Goal: Task Accomplishment & Management: Use online tool/utility

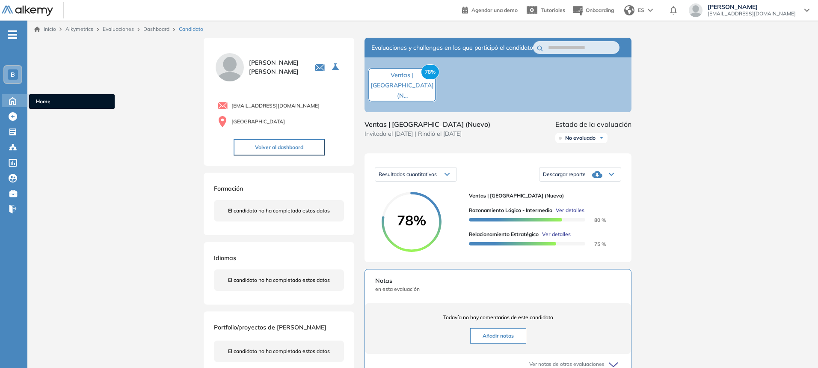
click at [16, 104] on icon at bounding box center [12, 100] width 15 height 10
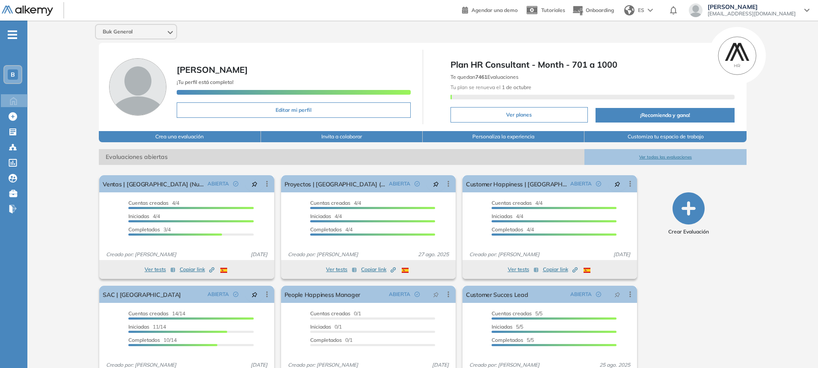
click at [357, 137] on button "Invita a colaborar" at bounding box center [342, 136] width 162 height 11
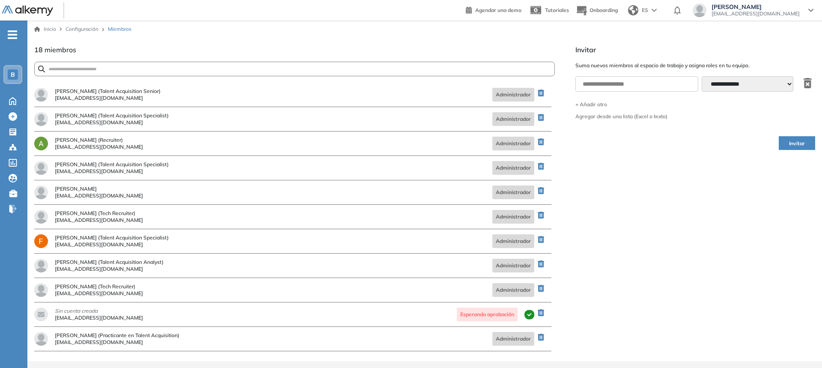
scroll to position [172, 0]
click at [676, 92] on div "**********" at bounding box center [693, 84] width 236 height 22
click at [675, 86] on input "text" at bounding box center [636, 83] width 123 height 15
type input "**********"
click at [718, 82] on select "**********" at bounding box center [747, 83] width 92 height 15
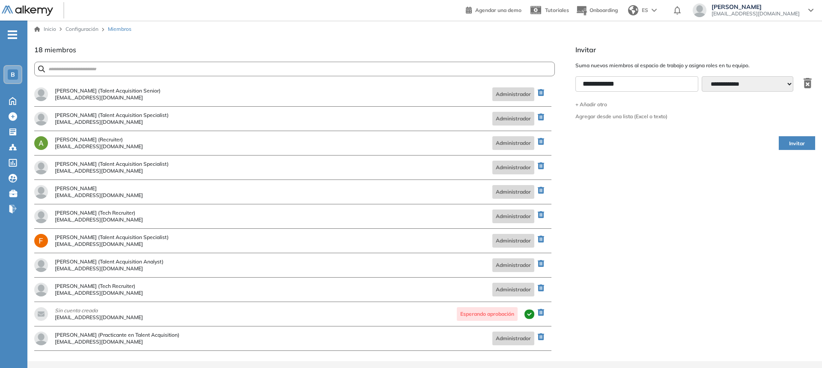
click at [718, 82] on select "**********" at bounding box center [747, 83] width 92 height 15
click at [805, 147] on button "Invitar" at bounding box center [796, 143] width 36 height 14
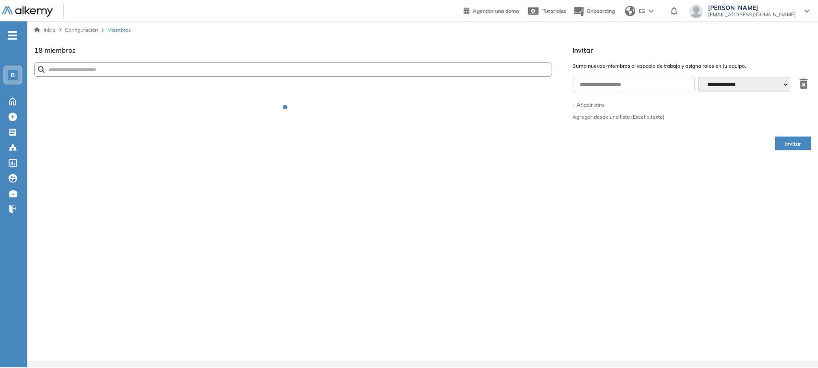
scroll to position [0, 0]
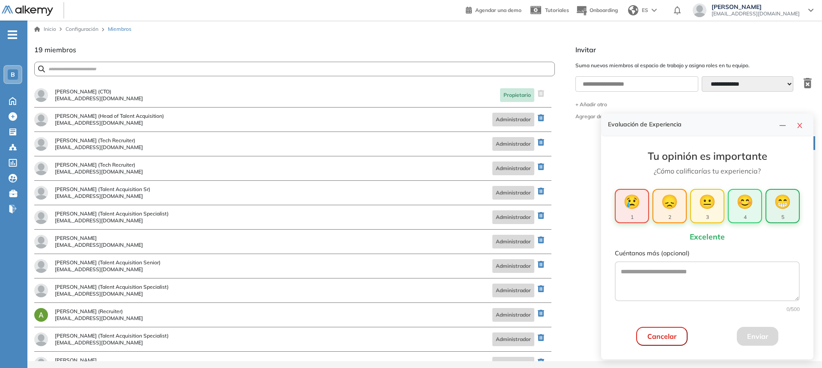
click at [784, 206] on span "😁" at bounding box center [782, 201] width 17 height 21
click at [749, 336] on button "Enviar" at bounding box center [757, 336] width 42 height 19
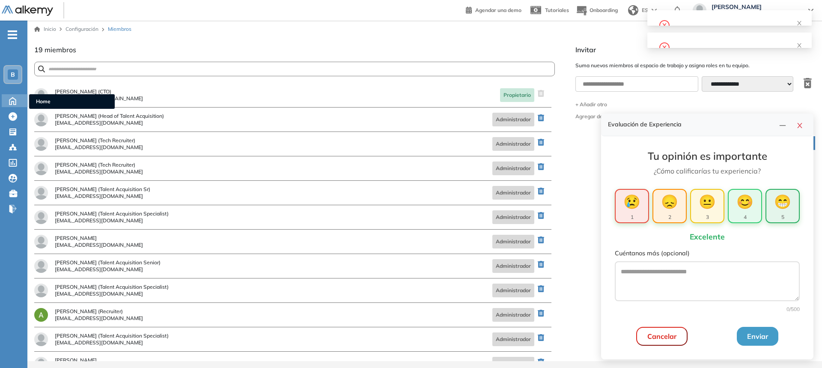
click at [15, 103] on icon at bounding box center [12, 100] width 15 height 10
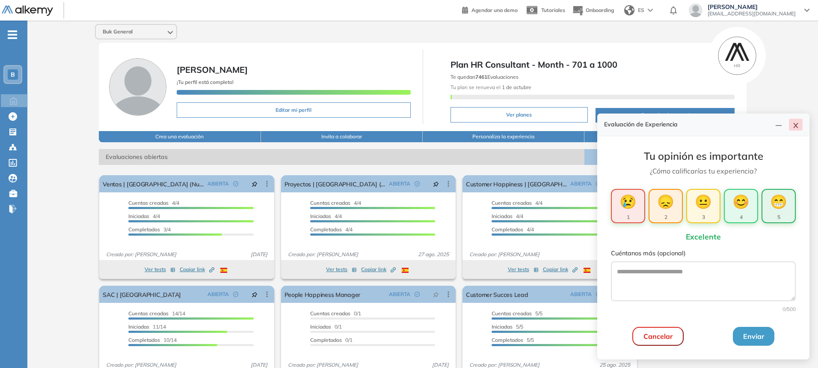
click at [796, 126] on icon "close" at bounding box center [795, 125] width 5 height 5
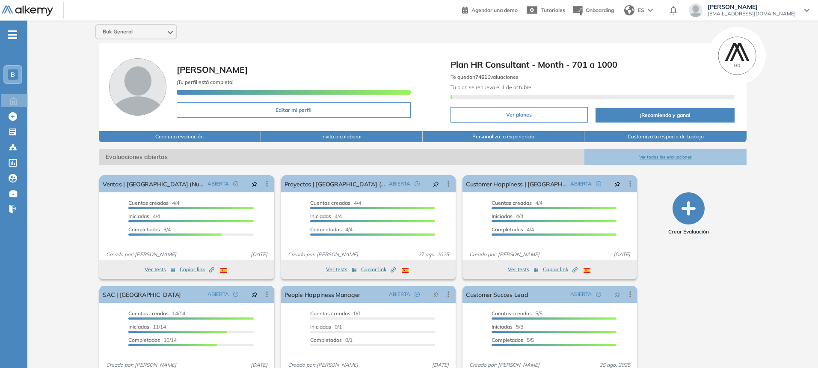
scroll to position [32, 0]
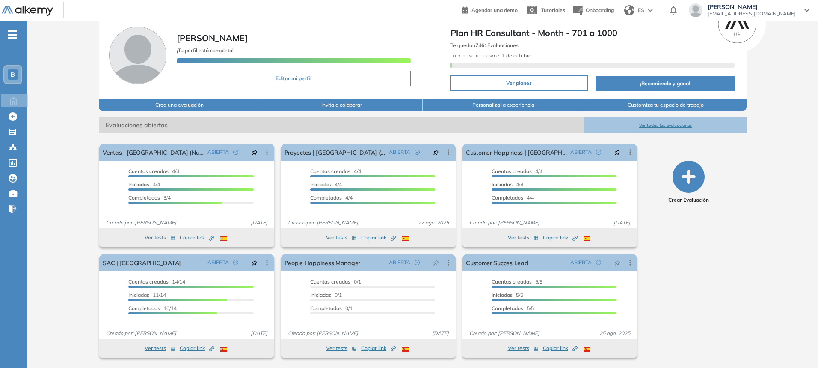
click at [659, 120] on button "Ver todas las evaluaciones" at bounding box center [666, 125] width 162 height 16
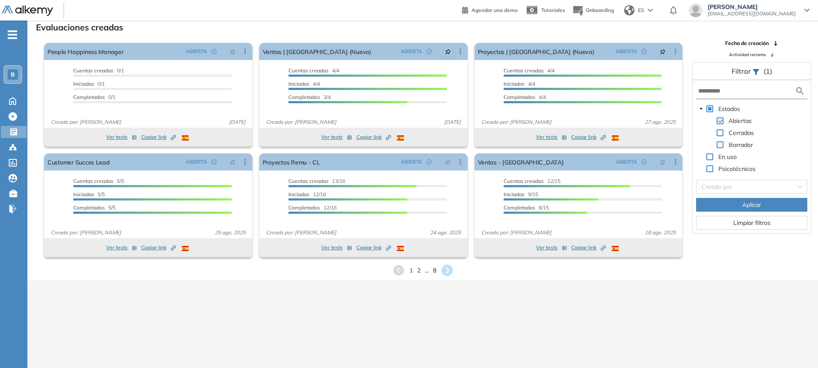
click at [449, 270] on icon at bounding box center [447, 270] width 14 height 14
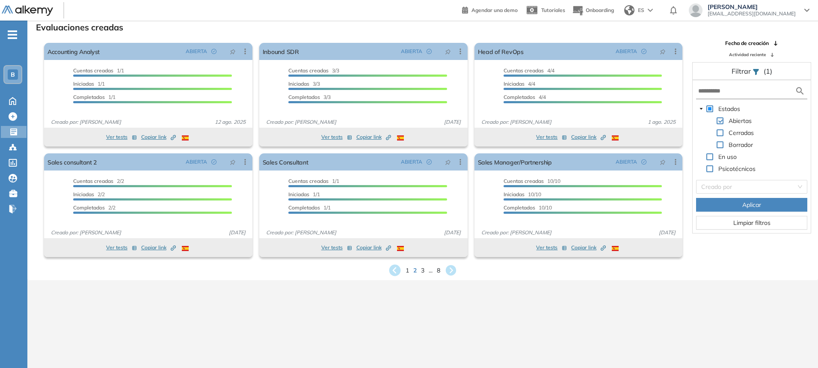
click at [400, 275] on icon at bounding box center [395, 270] width 14 height 14
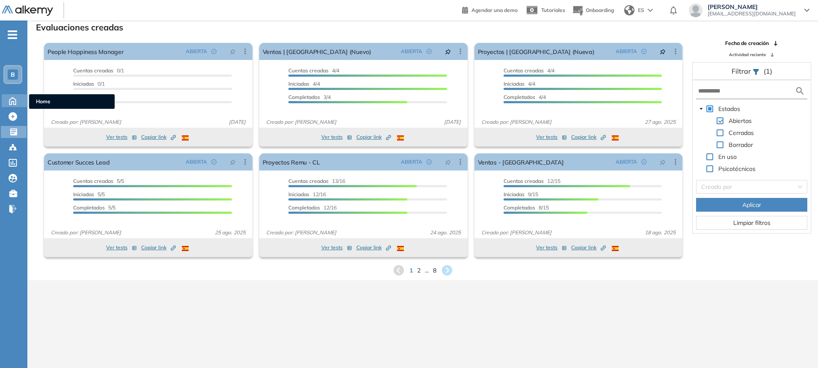
click at [10, 97] on icon at bounding box center [12, 100] width 15 height 10
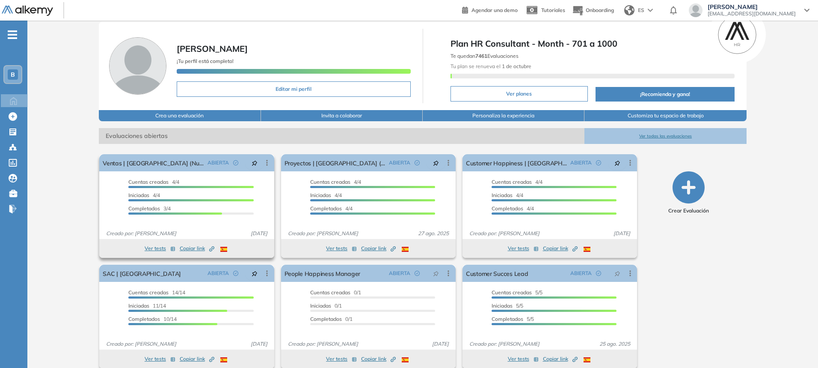
scroll to position [32, 0]
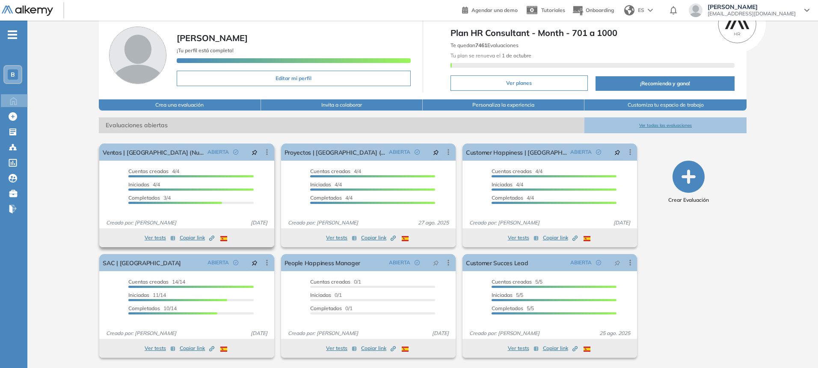
click at [156, 236] on button "Ver tests" at bounding box center [160, 237] width 31 height 10
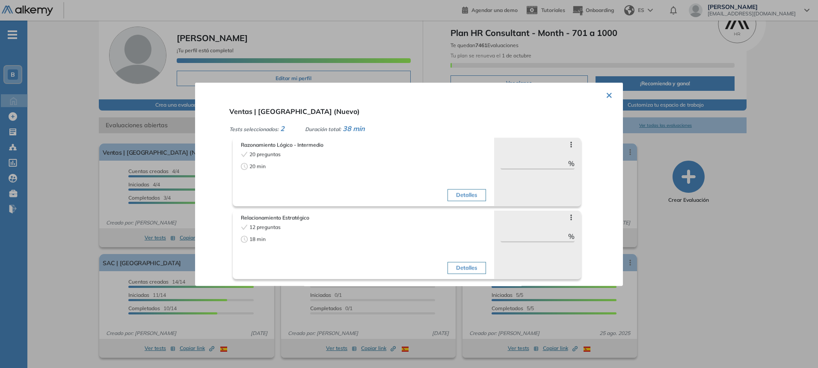
click at [133, 188] on div at bounding box center [409, 184] width 818 height 368
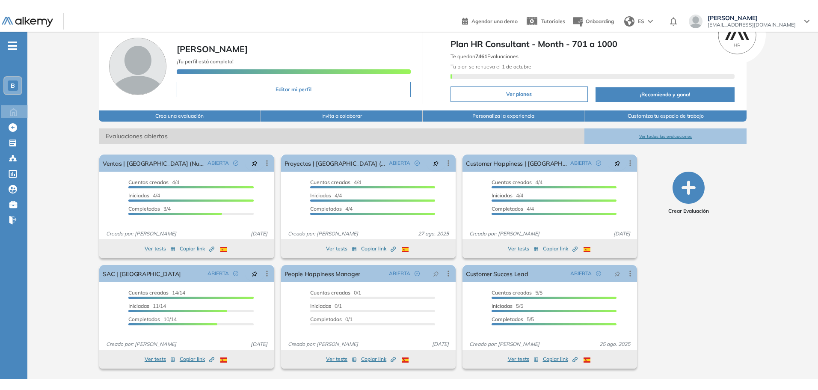
scroll to position [9, 0]
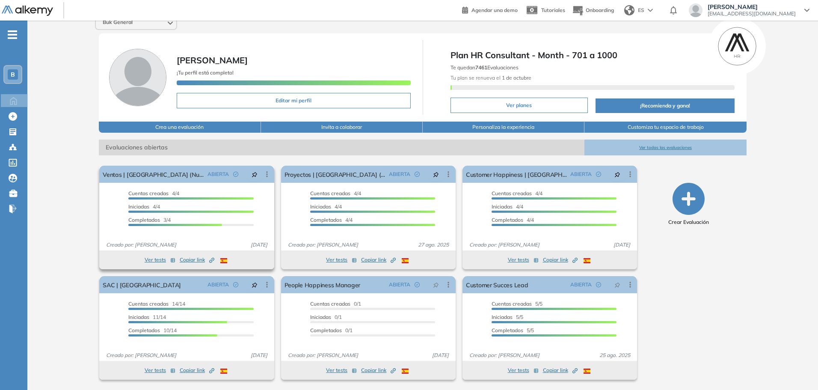
click at [191, 259] on span "Copiar link Created by potrace 1.16, written by [PERSON_NAME] [DATE]-[DATE]" at bounding box center [197, 260] width 35 height 8
click at [154, 263] on button "Ver tests" at bounding box center [160, 260] width 31 height 10
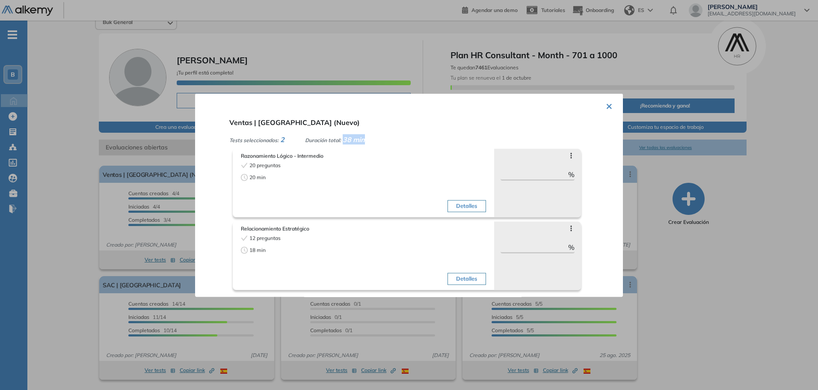
drag, startPoint x: 348, startPoint y: 137, endPoint x: 389, endPoint y: 140, distance: 41.6
click at [389, 140] on div "Tests seleccionados: 2 Duración total: 38 min" at bounding box center [419, 139] width 380 height 10
click at [414, 134] on div "Tests seleccionados: 2 Duración total: 38 min" at bounding box center [419, 139] width 380 height 10
click at [607, 110] on button "×" at bounding box center [609, 105] width 7 height 17
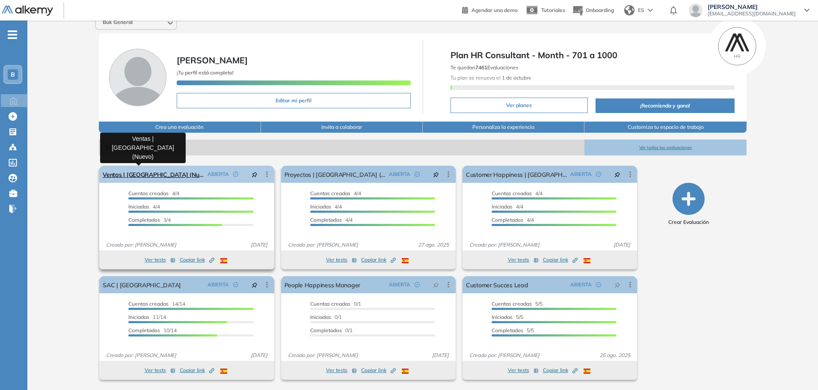
click at [154, 175] on link "Ventas | [GEOGRAPHIC_DATA] (Nuevo)" at bounding box center [153, 174] width 101 height 17
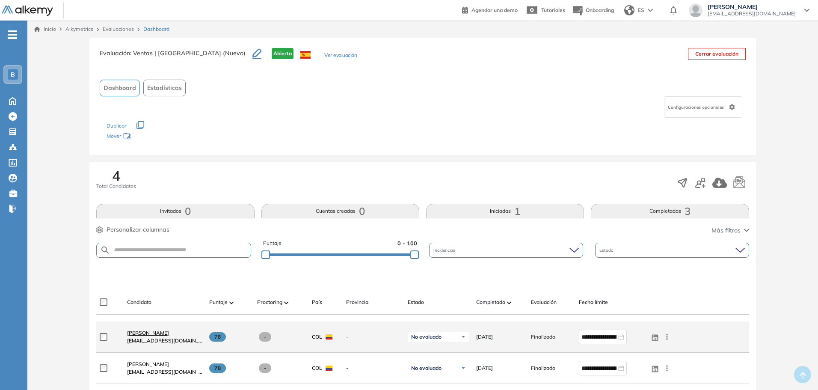
click at [153, 332] on span "[PERSON_NAME]" at bounding box center [148, 333] width 42 height 6
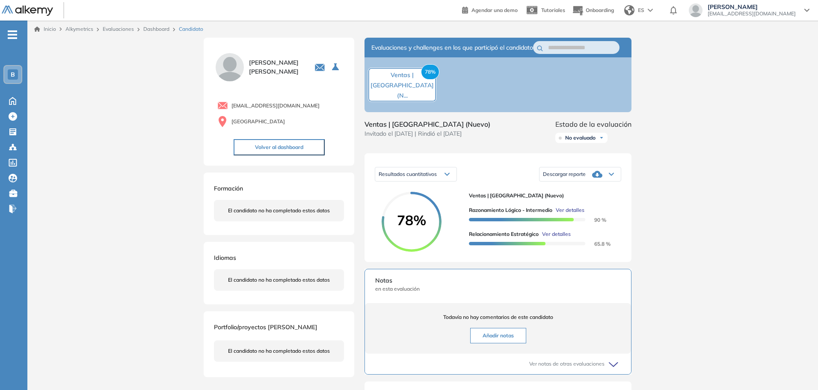
click at [586, 183] on div "Descargar reporte" at bounding box center [580, 174] width 81 height 17
click at [676, 222] on div "Inicio Alkymetrics Evaluaciones Dashboard Candidato Duración : 00:00:00 Cantida…" at bounding box center [422, 275] width 791 height 509
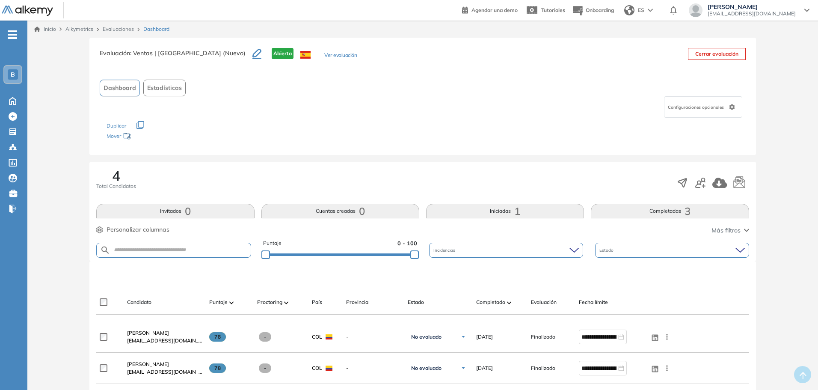
click at [75, 30] on span "Alkymetrics" at bounding box center [79, 29] width 28 height 6
click at [79, 30] on span "Alkymetrics" at bounding box center [79, 29] width 28 height 6
click at [82, 29] on span "Alkymetrics" at bounding box center [79, 29] width 28 height 6
click at [45, 30] on link "Inicio" at bounding box center [45, 29] width 22 height 8
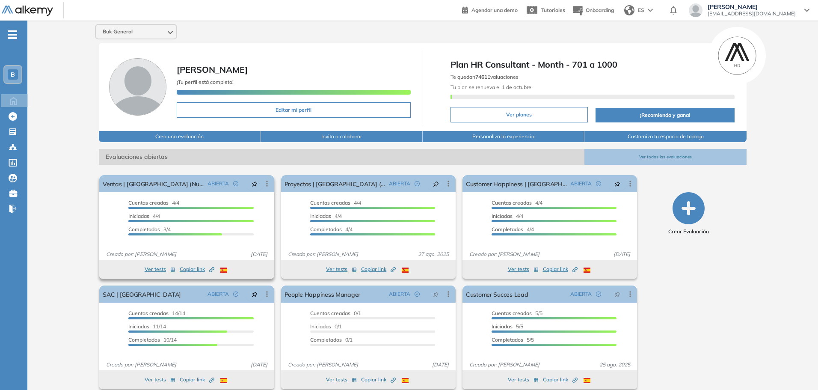
click at [159, 267] on button "Ver tests" at bounding box center [160, 269] width 31 height 10
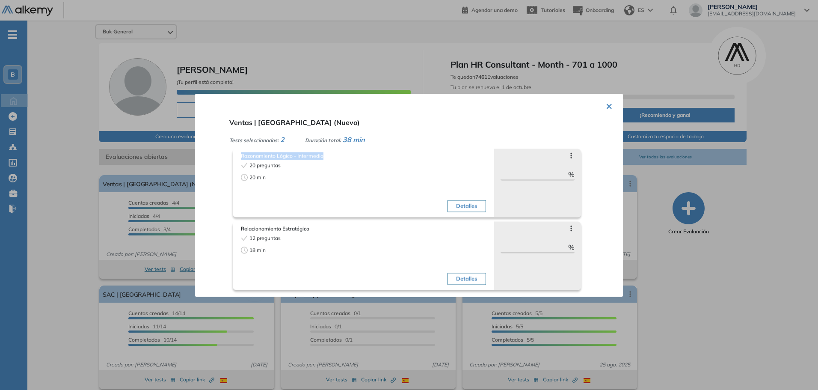
drag, startPoint x: 333, startPoint y: 156, endPoint x: 241, endPoint y: 151, distance: 93.0
click at [241, 151] on div "Razonamiento Lógico - Intermedio 20 preguntas 20 min Detalles" at bounding box center [363, 183] width 249 height 67
click at [63, 215] on div at bounding box center [409, 195] width 818 height 390
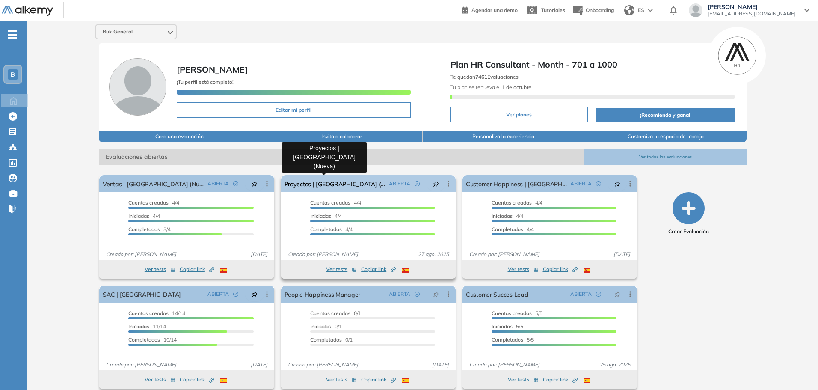
click at [314, 185] on link "Proyectos | [GEOGRAPHIC_DATA] (Nueva)" at bounding box center [335, 183] width 101 height 17
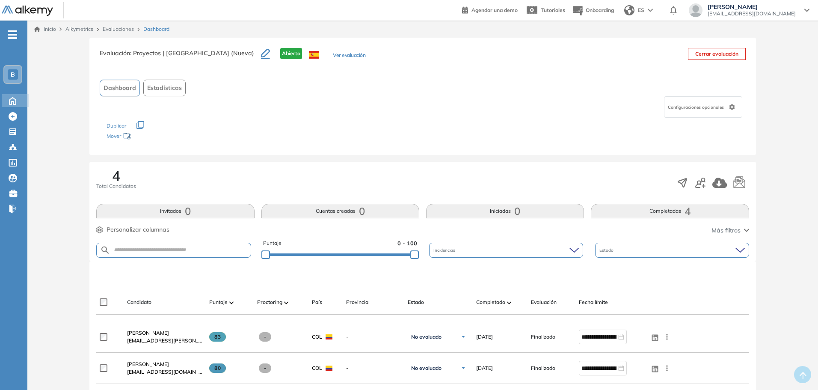
click at [12, 103] on icon at bounding box center [12, 100] width 6 height 7
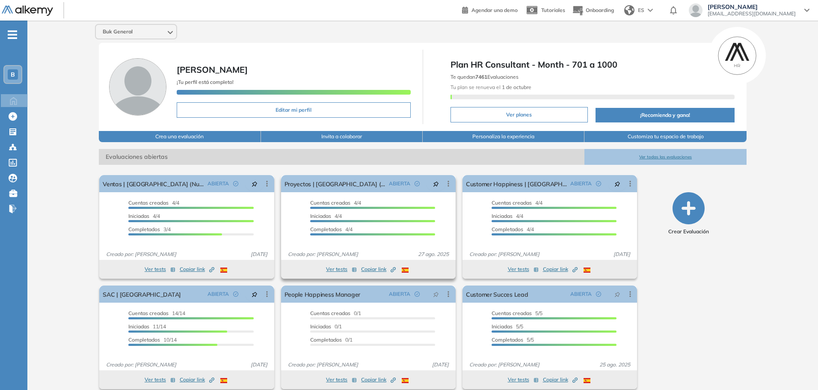
click at [339, 273] on button "Ver tests" at bounding box center [341, 269] width 31 height 10
click at [339, 268] on button "Ver tests" at bounding box center [341, 269] width 31 height 10
click at [337, 268] on button "Ver tests" at bounding box center [341, 269] width 31 height 10
click at [336, 269] on button "Ver tests" at bounding box center [341, 269] width 31 height 10
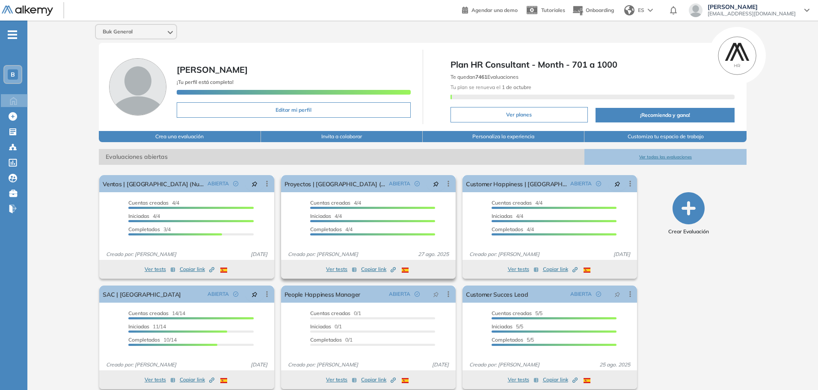
click at [340, 267] on button "Ver tests" at bounding box center [341, 269] width 31 height 10
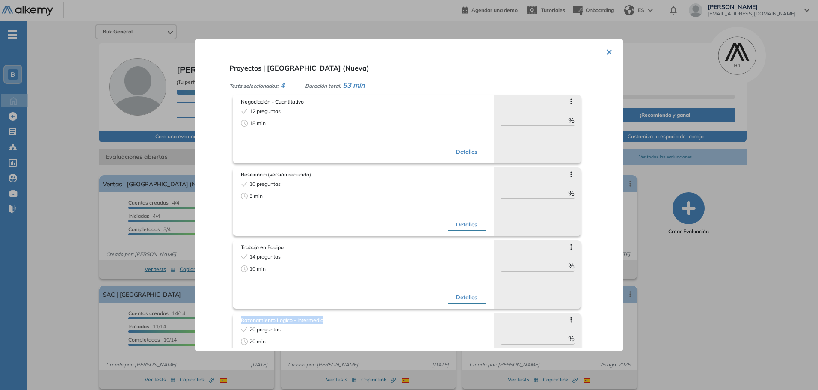
drag, startPoint x: 338, startPoint y: 319, endPoint x: 209, endPoint y: 323, distance: 128.9
click at [209, 323] on div "× Proyectos | [GEOGRAPHIC_DATA] (Nueva) Tests seleccionados: 4 Duración total: …" at bounding box center [409, 195] width 428 height 312
click at [680, 246] on div at bounding box center [409, 195] width 818 height 390
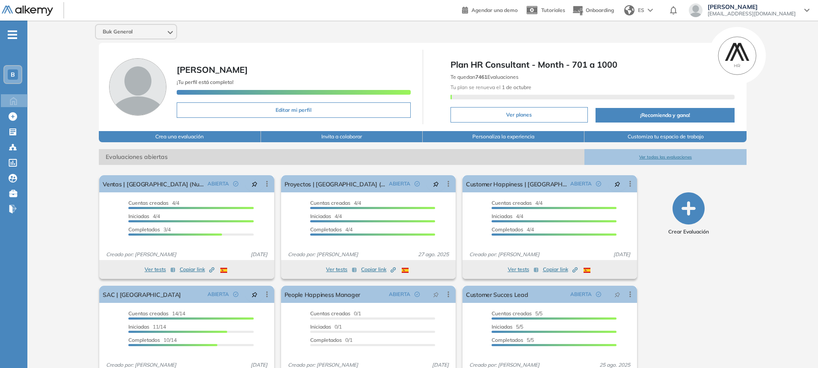
click at [689, 204] on icon "button" at bounding box center [689, 208] width 32 height 32
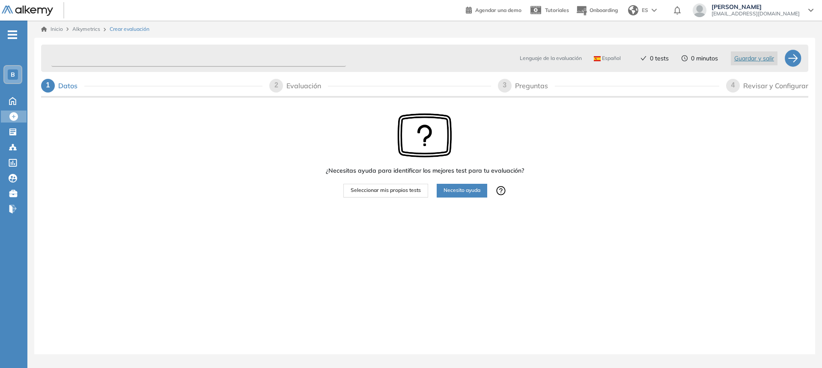
click at [127, 63] on input "text" at bounding box center [198, 58] width 294 height 17
type input "**********"
click at [390, 189] on span "Seleccionar mis propios tests" at bounding box center [385, 190] width 70 height 8
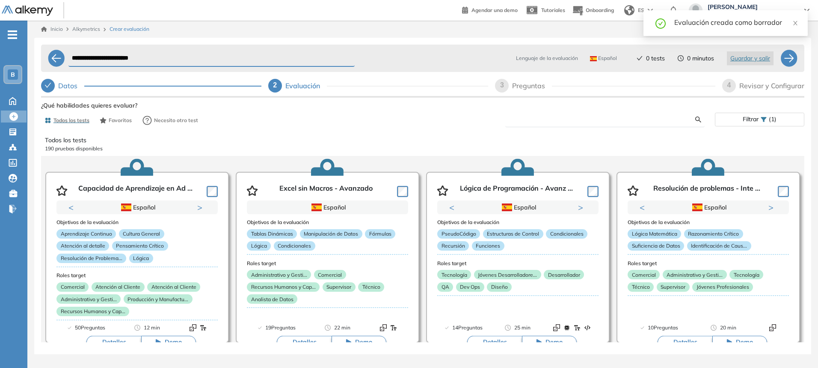
click at [567, 122] on input "text" at bounding box center [603, 120] width 183 height 8
type input "**********"
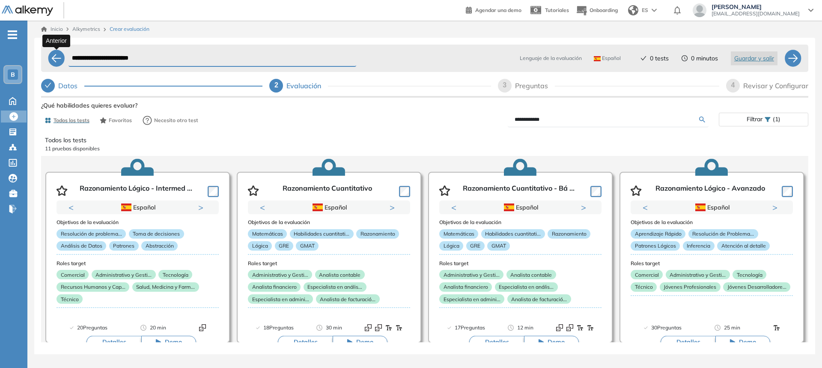
click at [63, 58] on div at bounding box center [56, 58] width 17 height 17
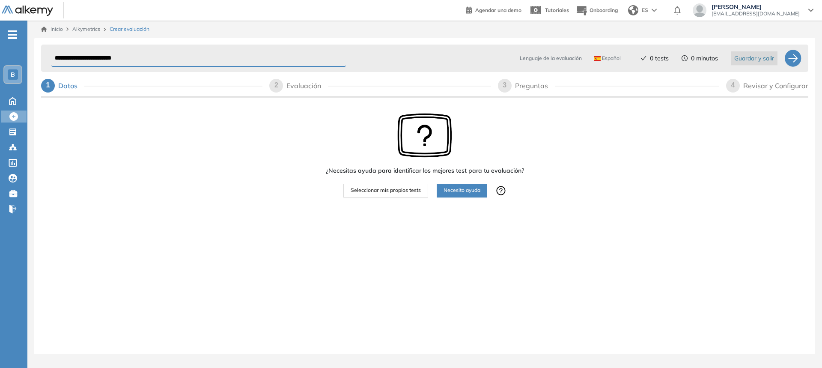
click at [99, 33] on div "Inicio Alkymetrics Crear evaluación" at bounding box center [424, 29] width 781 height 17
click at [88, 28] on span "Alkymetrics" at bounding box center [86, 29] width 28 height 6
click at [121, 30] on span "Crear evaluación" at bounding box center [130, 29] width 40 height 8
click at [15, 100] on icon at bounding box center [12, 100] width 15 height 10
click at [8, 97] on icon at bounding box center [12, 100] width 15 height 10
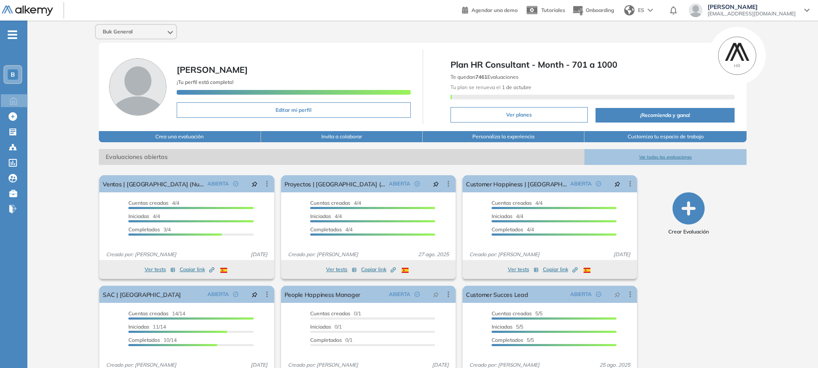
click at [63, 115] on div "Buk General [PERSON_NAME] ¡Tu perfil está completo! Editar mi perfil Plan HR Co…" at bounding box center [422, 210] width 791 height 379
click at [692, 206] on icon "button" at bounding box center [689, 208] width 32 height 32
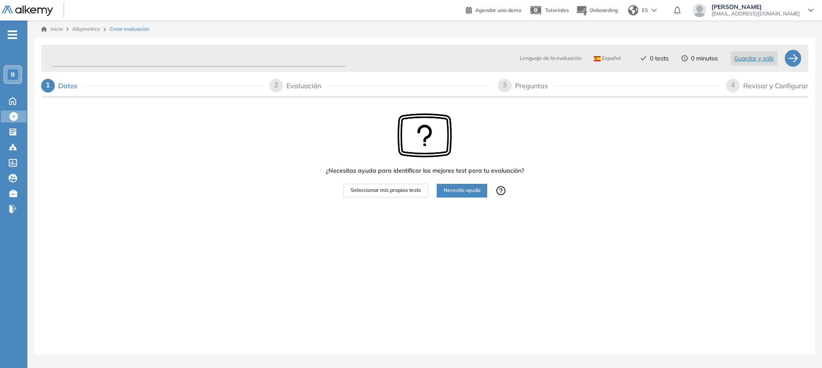
click at [103, 62] on input "text" at bounding box center [198, 58] width 294 height 17
type input "**********"
click at [139, 144] on div "¿Necesitas ayuda para identificar los mejores test para tu evaluación? Seleccio…" at bounding box center [424, 181] width 767 height 165
click at [393, 193] on span "Seleccionar mis propios tests" at bounding box center [385, 190] width 70 height 8
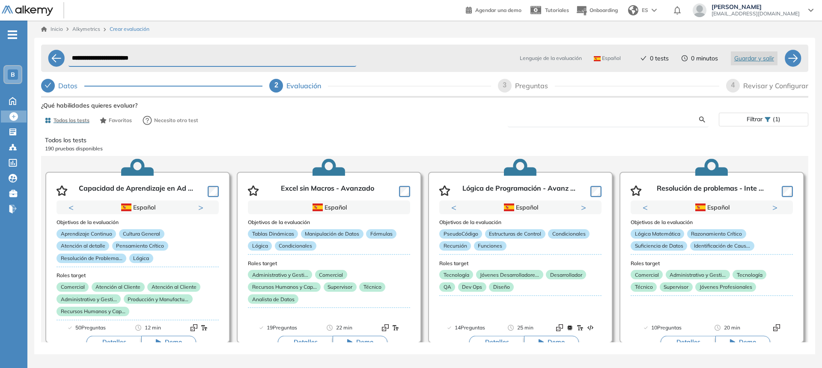
click at [536, 119] on input "text" at bounding box center [606, 120] width 184 height 8
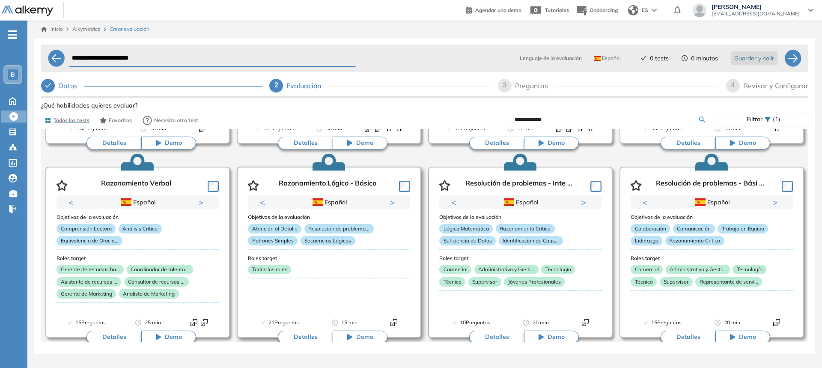
scroll to position [214, 0]
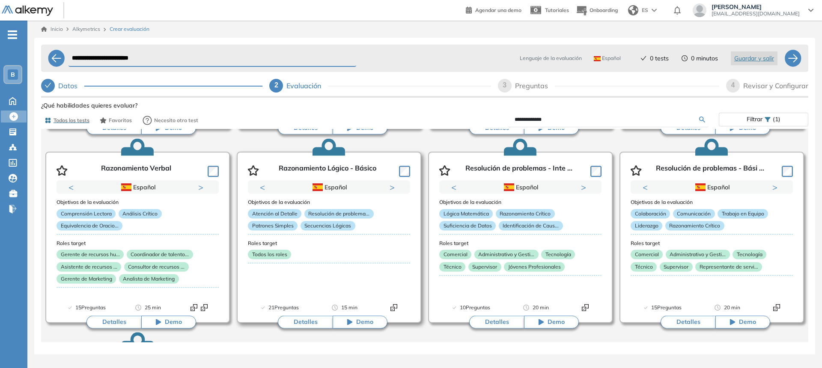
click at [320, 324] on button "Detalles" at bounding box center [305, 321] width 55 height 13
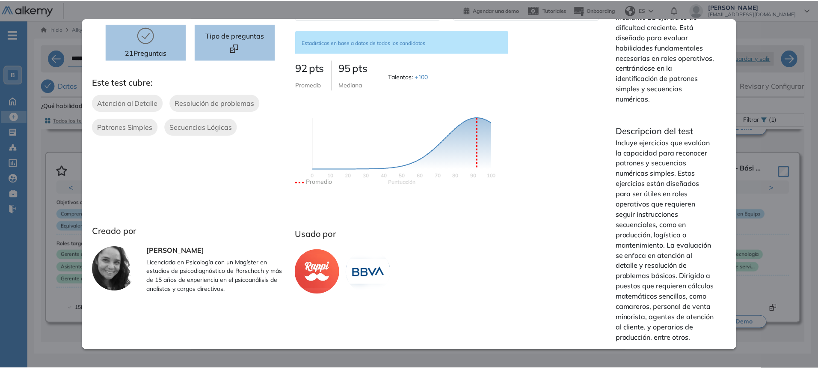
scroll to position [0, 0]
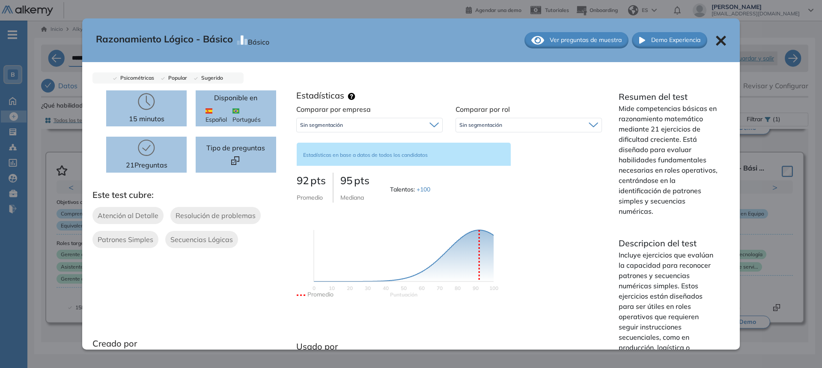
click at [551, 45] on div "Ver preguntas de muestra" at bounding box center [576, 40] width 104 height 16
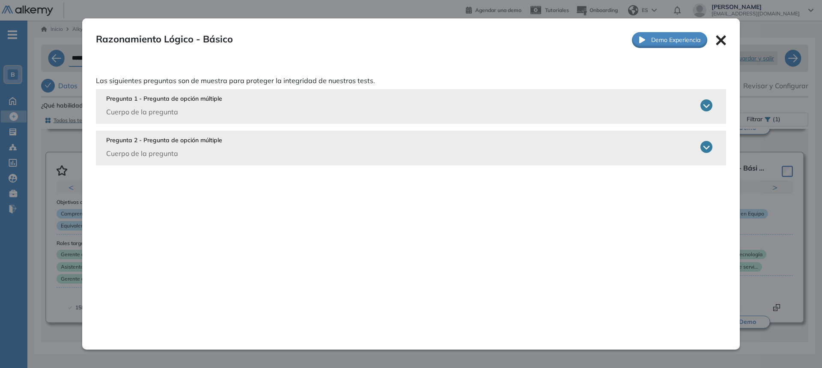
click at [314, 117] on div "Pregunta 1 - Pregunta de opción múltiple Cuerpo de la pregunta ¿Cuál sería el p…" at bounding box center [411, 106] width 630 height 35
click at [702, 104] on icon at bounding box center [706, 105] width 12 height 12
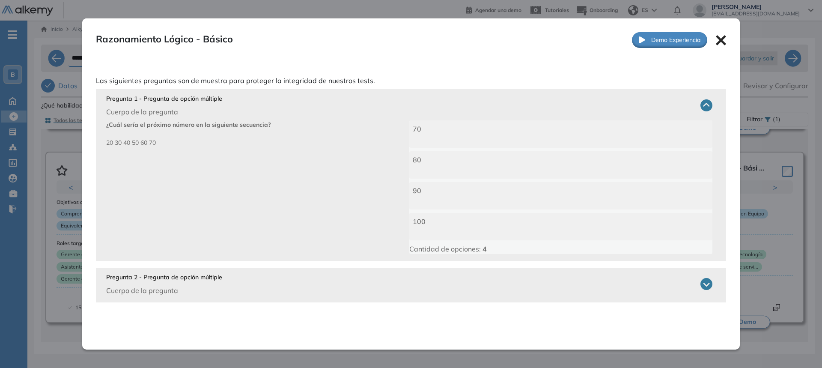
click at [701, 107] on icon at bounding box center [706, 105] width 12 height 12
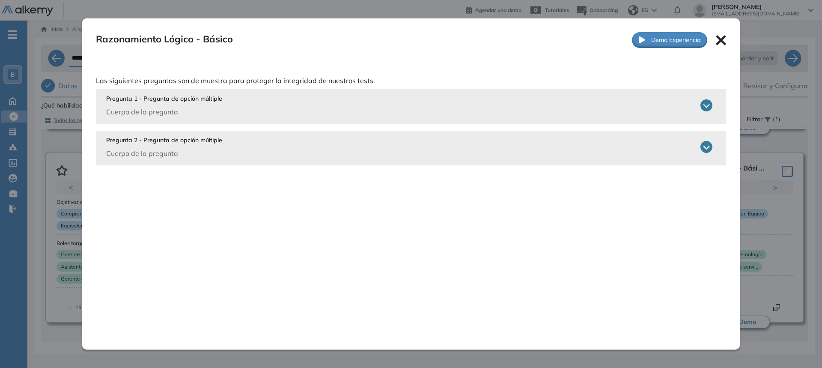
click at [701, 145] on icon at bounding box center [706, 147] width 12 height 12
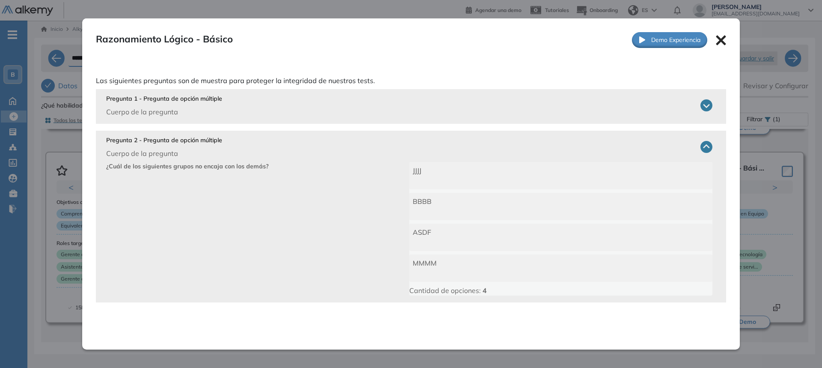
click at [722, 45] on icon at bounding box center [721, 41] width 10 height 10
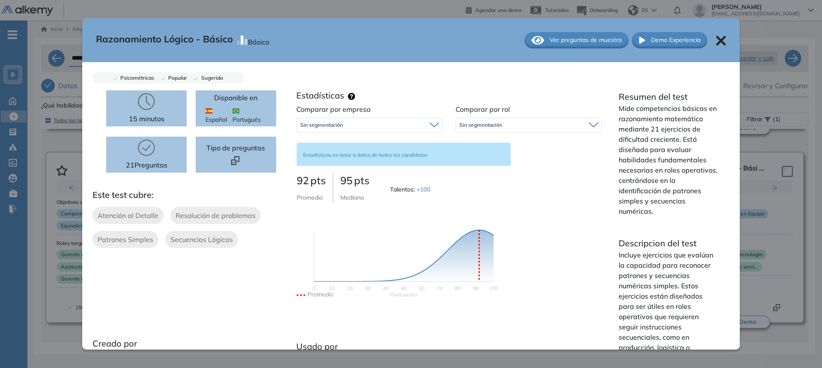
click at [721, 35] on div "Razonamiento Lógico - Básico Básico Ver preguntas de muestra Demo Experiencia" at bounding box center [410, 40] width 657 height 44
click at [719, 40] on icon at bounding box center [721, 41] width 10 height 10
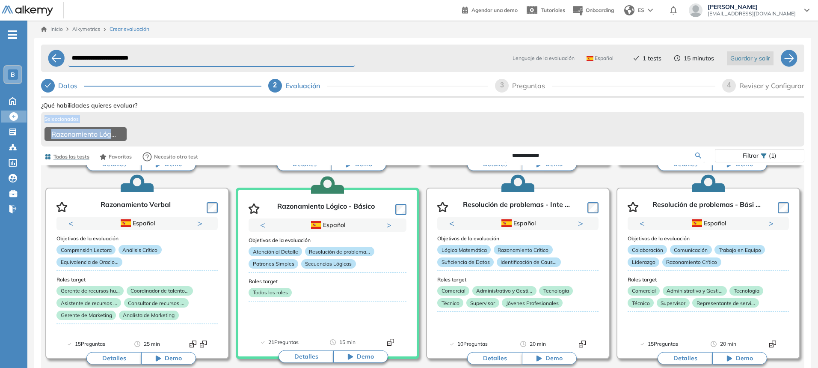
drag, startPoint x: 161, startPoint y: 104, endPoint x: 473, endPoint y: 137, distance: 314.0
click at [436, 140] on div "**********" at bounding box center [422, 267] width 763 height 337
click at [359, 131] on div "Razonamiento Lógico - Básico" at bounding box center [423, 135] width 757 height 16
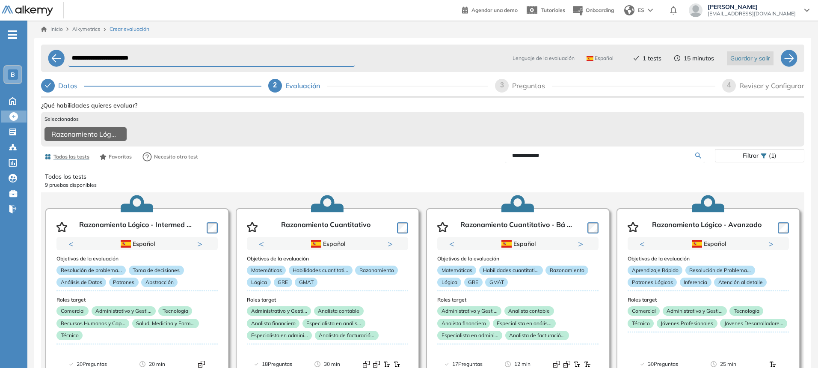
click at [542, 159] on input "**********" at bounding box center [603, 155] width 183 height 8
type input "**********"
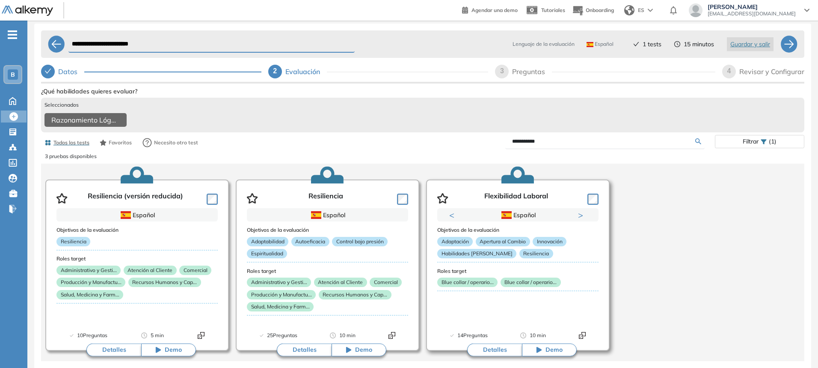
scroll to position [21, 0]
click at [484, 346] on button "Detalles" at bounding box center [494, 349] width 55 height 13
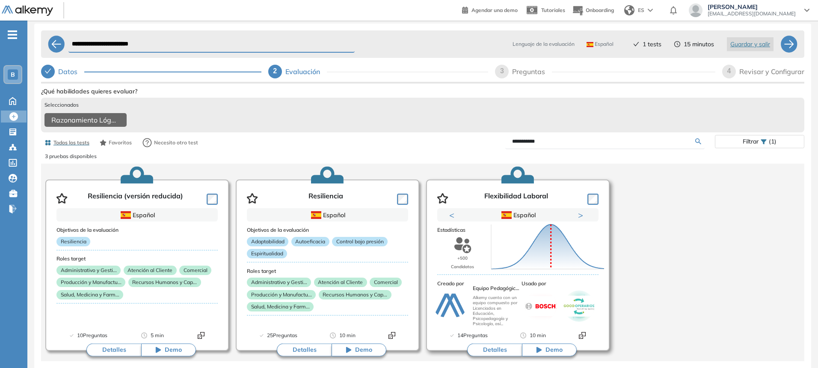
click at [493, 347] on button "Detalles" at bounding box center [494, 349] width 55 height 13
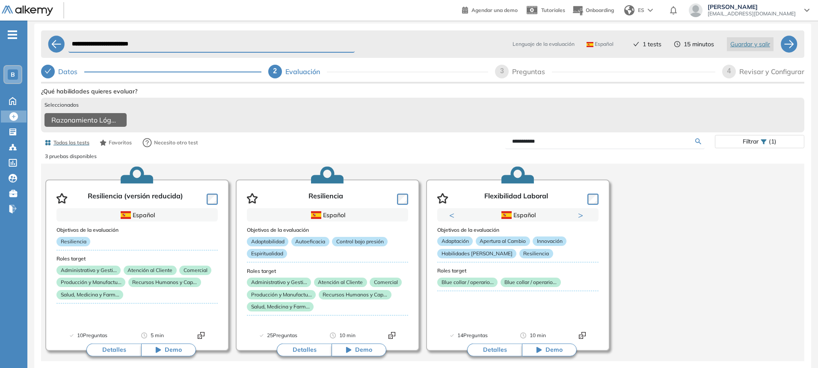
click at [522, 140] on input "**********" at bounding box center [603, 141] width 183 height 8
click at [523, 140] on input "**********" at bounding box center [603, 141] width 183 height 8
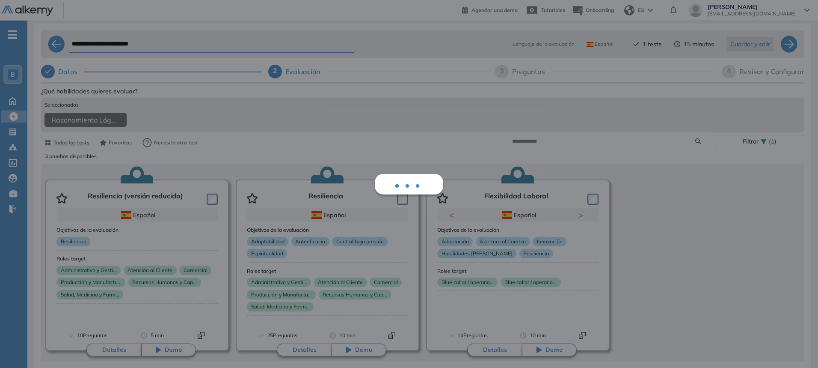
click at [751, 206] on div "Flexibilidad Laboral Integrador Ver preguntas de muestra Demo Experiencia Suger…" at bounding box center [422, 253] width 763 height 337
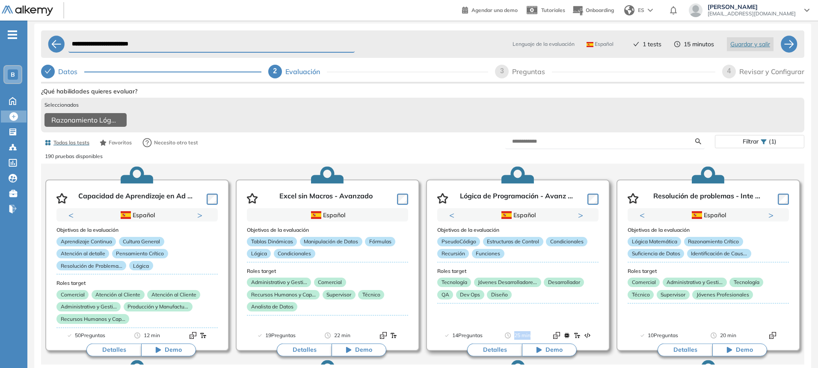
drag, startPoint x: 512, startPoint y: 329, endPoint x: 531, endPoint y: 330, distance: 18.9
click at [531, 331] on div "14 Preguntas 25 min" at bounding box center [517, 340] width 161 height 19
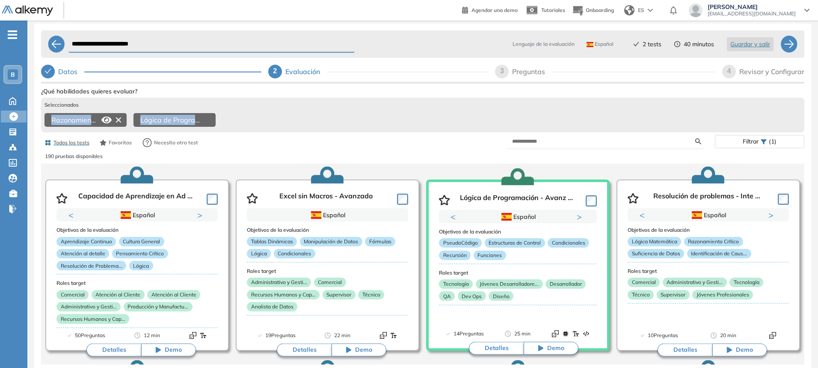
drag, startPoint x: 233, startPoint y: 111, endPoint x: 50, endPoint y: 109, distance: 182.3
click at [50, 113] on div "Razonamiento Lógico - Básico Lógica de Programación - Avanzado" at bounding box center [423, 121] width 757 height 16
drag, startPoint x: 711, startPoint y: 39, endPoint x: 672, endPoint y: 40, distance: 38.5
click at [674, 40] on div "40 minutos" at bounding box center [694, 44] width 40 height 9
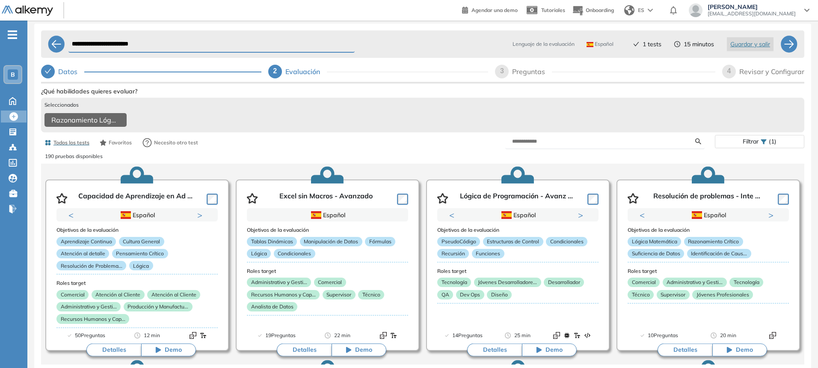
click at [354, 113] on div "Razonamiento Lógico - Básico" at bounding box center [423, 121] width 757 height 16
click at [502, 67] on span "3" at bounding box center [502, 70] width 4 height 7
select select "*****"
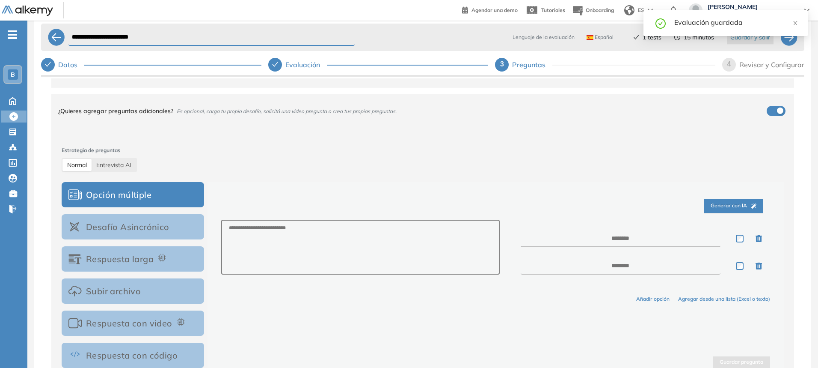
scroll to position [0, 0]
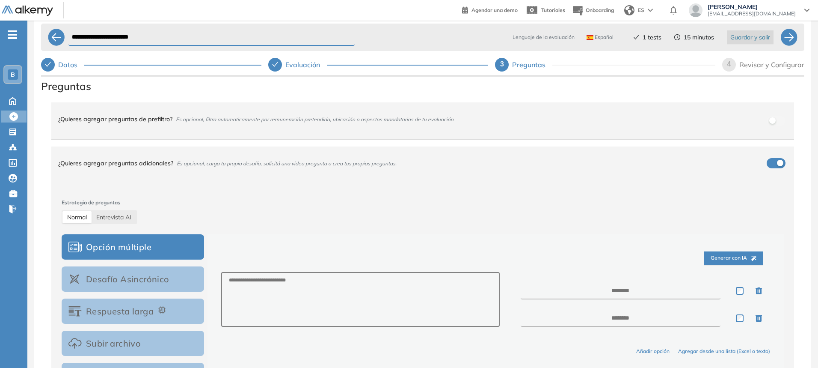
click at [731, 68] on span "4" at bounding box center [729, 63] width 4 height 7
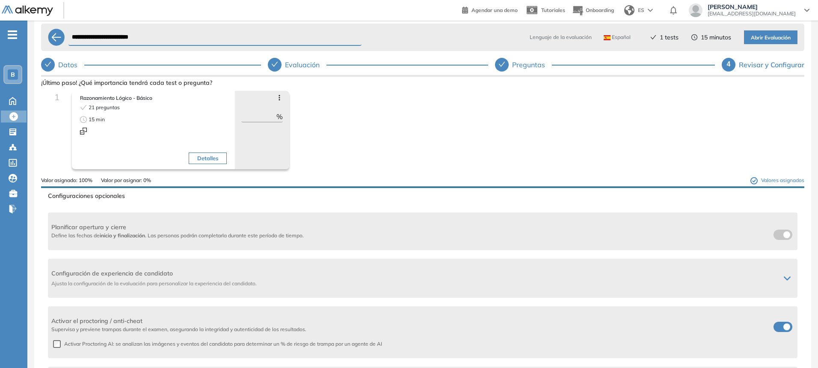
click at [412, 128] on div "1 Razonamiento Lógico - Básico 21 preguntas 15 min Detalles Avanzar posición Re…" at bounding box center [423, 134] width 750 height 86
drag, startPoint x: 252, startPoint y: 119, endPoint x: 272, endPoint y: 116, distance: 19.5
click at [272, 116] on input "***" at bounding box center [258, 116] width 35 height 10
click at [366, 143] on div "1 Razonamiento Lógico - Básico 21 preguntas 15 min Detalles Avanzar posición Re…" at bounding box center [423, 134] width 750 height 86
drag, startPoint x: 158, startPoint y: 179, endPoint x: 39, endPoint y: 181, distance: 119.4
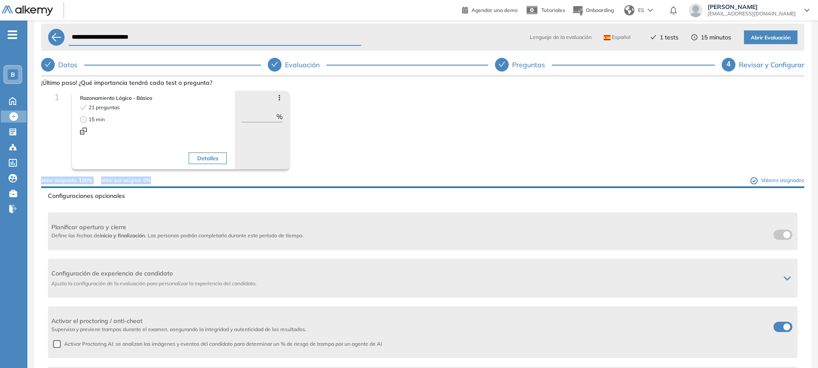
click at [39, 181] on div "**********" at bounding box center [422, 236] width 777 height 438
click at [211, 186] on div "Valor asignado: 100% Valor por asignar: 0% Valores asignados" at bounding box center [422, 181] width 763 height 11
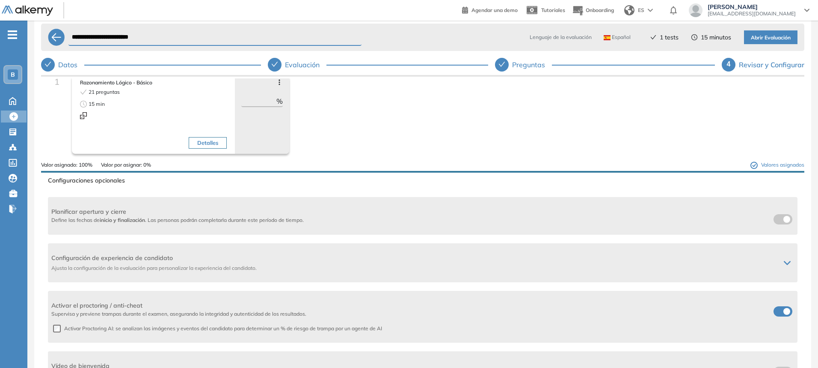
click at [781, 311] on span at bounding box center [777, 309] width 7 height 7
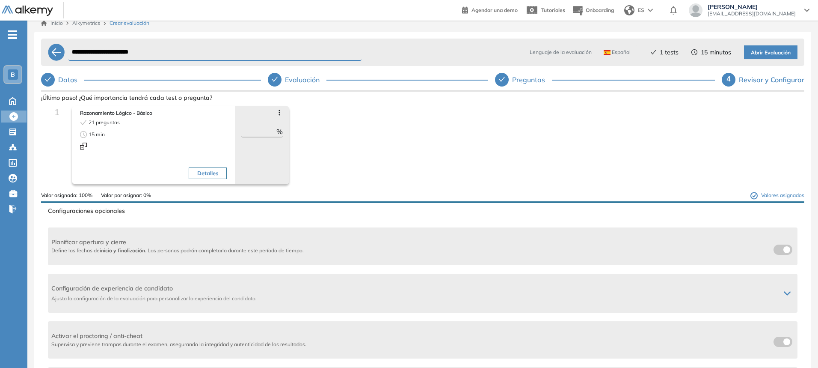
scroll to position [0, 0]
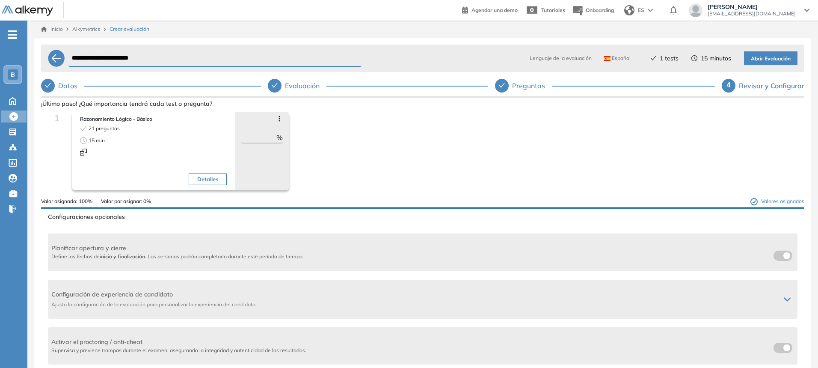
click at [770, 60] on span "Abrir Evaluación" at bounding box center [771, 59] width 40 height 8
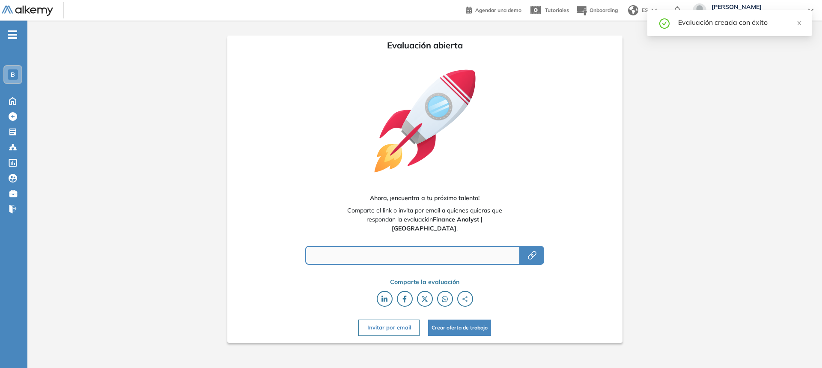
type input "**********"
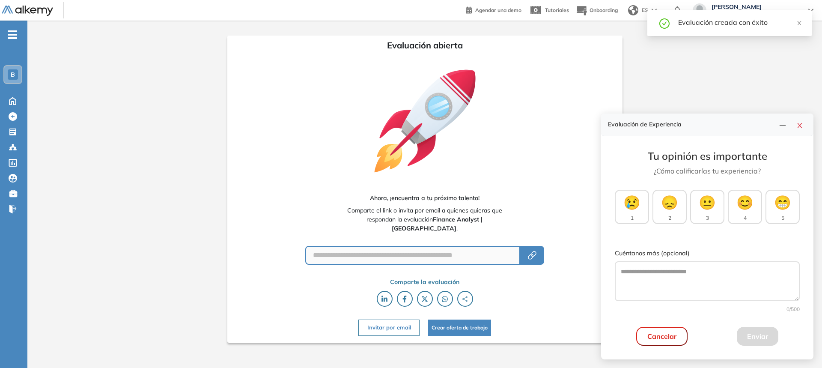
click at [675, 340] on button "Cancelar" at bounding box center [661, 336] width 51 height 19
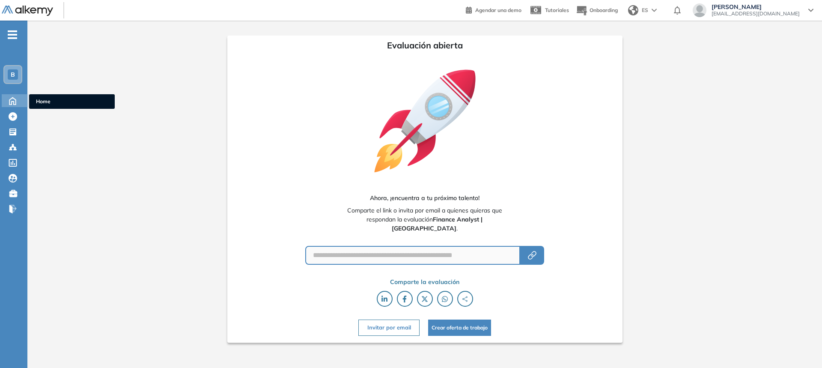
click at [11, 101] on icon at bounding box center [12, 100] width 15 height 10
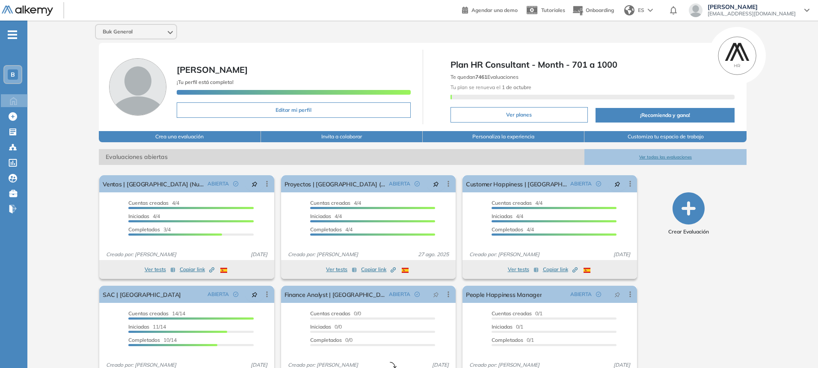
click at [653, 158] on button "Ver todas las evaluaciones" at bounding box center [666, 157] width 162 height 16
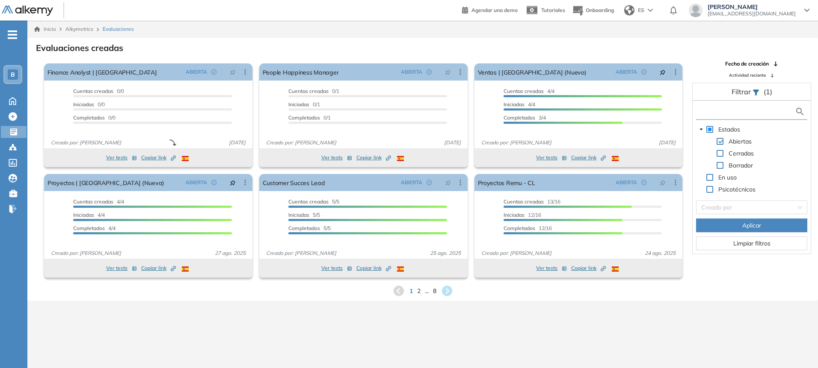
click at [717, 113] on input "text" at bounding box center [746, 111] width 97 height 9
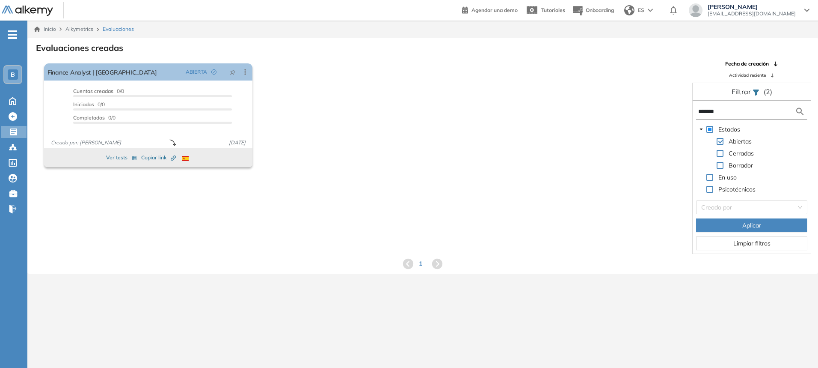
type input "*******"
click at [308, 126] on div "El proctoring será activado ¡Importante!: Los usuarios que ya realizaron la eva…" at bounding box center [363, 115] width 645 height 110
click at [762, 242] on span "Limpiar filtros" at bounding box center [751, 242] width 37 height 9
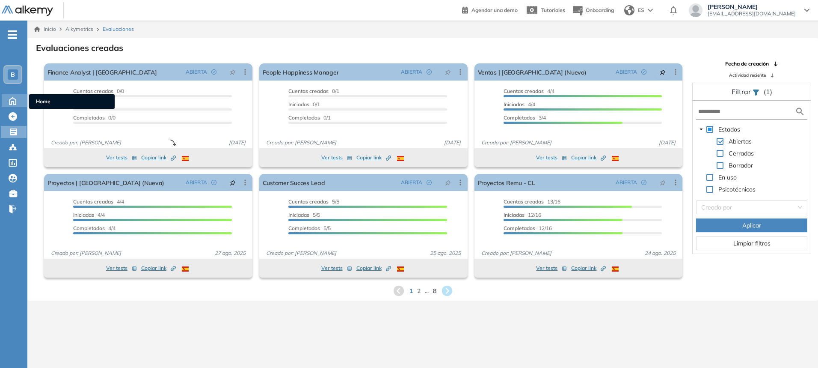
click at [6, 99] on icon at bounding box center [12, 100] width 15 height 10
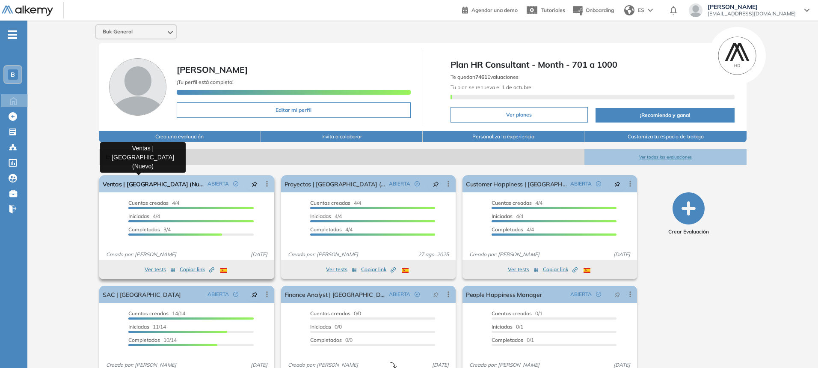
click at [151, 182] on link "Ventas | [GEOGRAPHIC_DATA] (Nuevo)" at bounding box center [153, 183] width 101 height 17
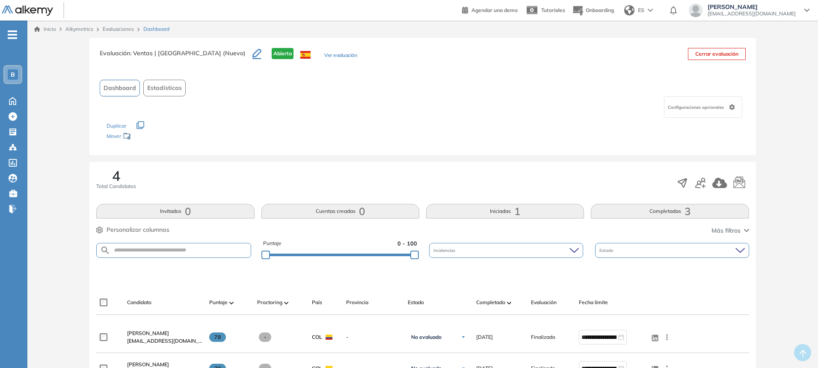
click at [108, 31] on link "Evaluaciones" at bounding box center [118, 29] width 31 height 6
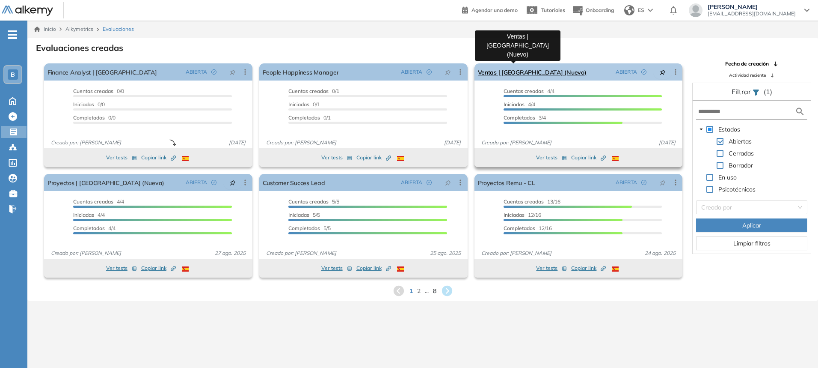
click at [514, 74] on link "Ventas | [GEOGRAPHIC_DATA] (Nuevo)" at bounding box center [532, 71] width 109 height 17
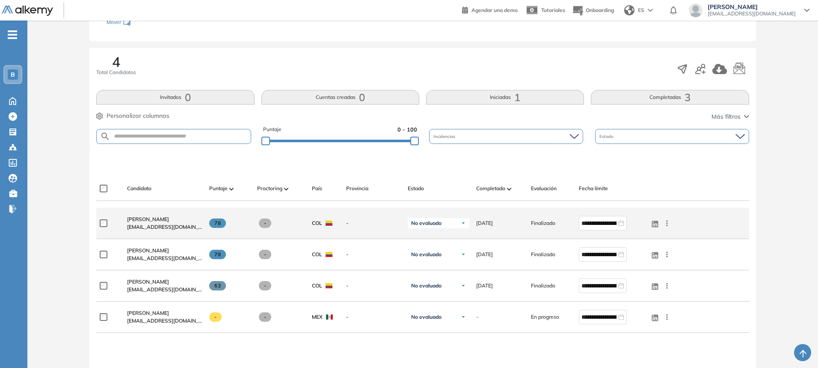
scroll to position [171, 0]
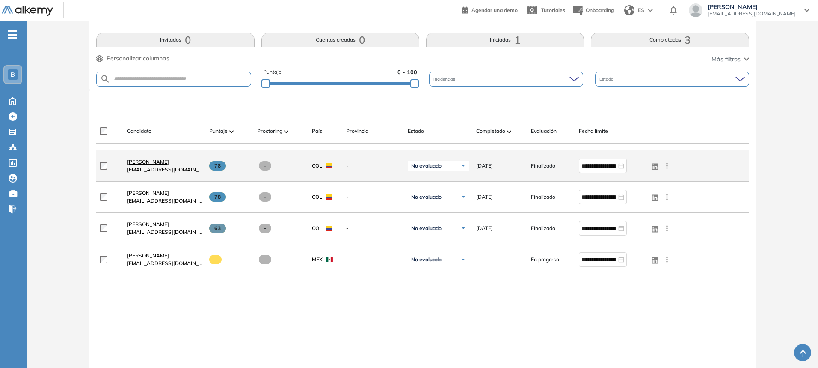
click at [150, 163] on span "[PERSON_NAME]" at bounding box center [148, 161] width 42 height 6
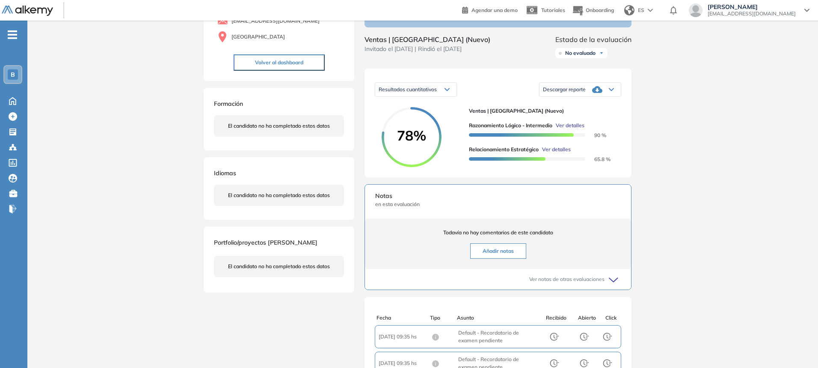
scroll to position [86, 0]
drag, startPoint x: 391, startPoint y: 149, endPoint x: 428, endPoint y: 146, distance: 37.4
click at [428, 141] on span "78%" at bounding box center [412, 135] width 60 height 14
drag, startPoint x: 611, startPoint y: 144, endPoint x: 591, endPoint y: 145, distance: 20.6
click at [591, 138] on div "Razonamiento Lógico - Intermedio Ver detalles 90 %" at bounding box center [541, 129] width 145 height 17
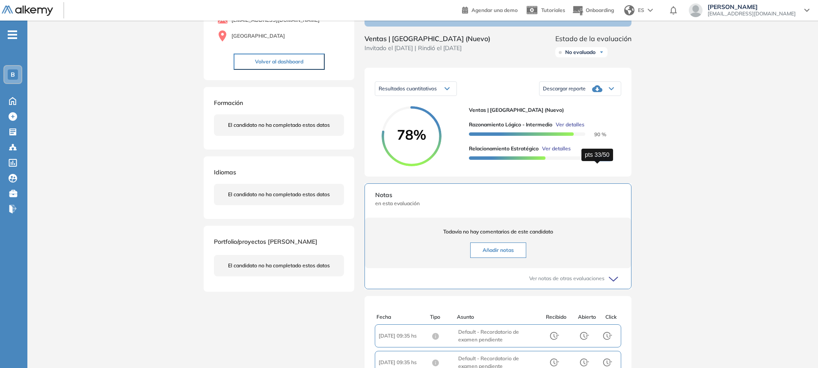
drag, startPoint x: 596, startPoint y: 169, endPoint x: 589, endPoint y: 169, distance: 7.3
click at [589, 166] on div "78% Ventas | [GEOGRAPHIC_DATA] (Nuevo) Razonamiento Lógico - Intermedio Ver det…" at bounding box center [498, 136] width 246 height 60
click at [603, 161] on span "65.8 %" at bounding box center [597, 158] width 27 height 6
click at [632, 167] on div "Evaluaciones y challenges en los que participó el candidato 78% Ventas | [GEOGR…" at bounding box center [498, 188] width 288 height 472
click at [571, 128] on span "Ver detalles" at bounding box center [570, 125] width 29 height 8
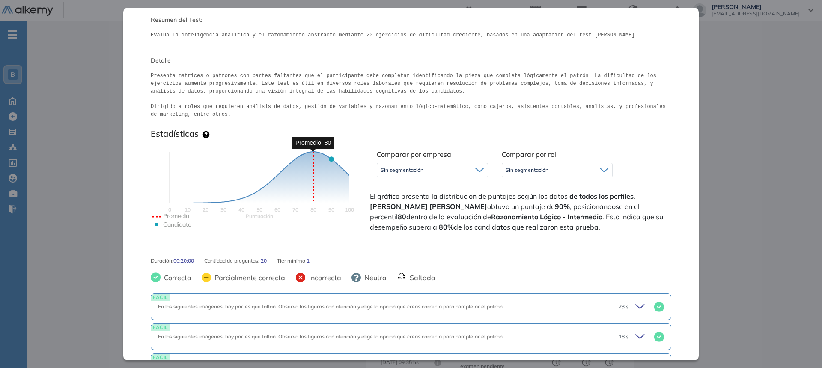
click at [313, 173] on line at bounding box center [313, 176] width 0 height 51
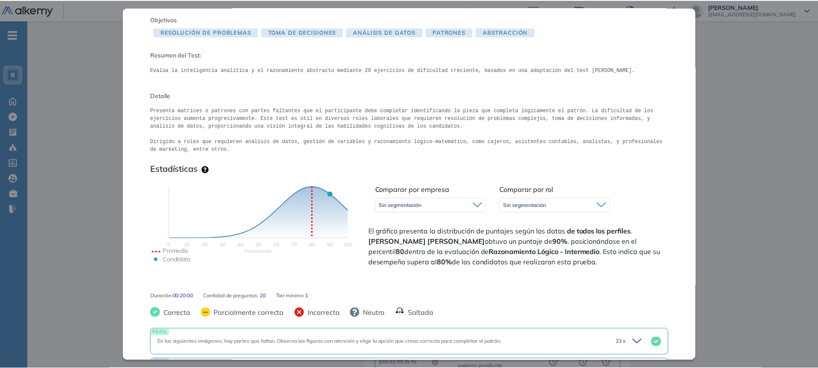
scroll to position [0, 0]
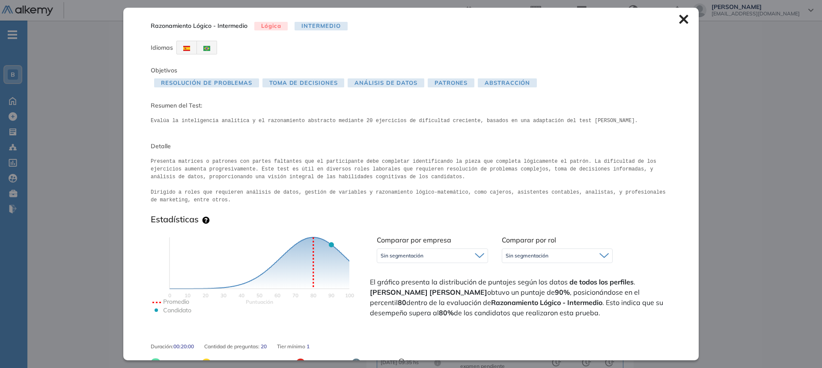
click at [338, 205] on span "Presenta matrices o patrones con partes faltantes que el participante debe comp…" at bounding box center [411, 182] width 520 height 56
click at [679, 23] on icon at bounding box center [683, 19] width 9 height 9
